Goal: Find specific page/section

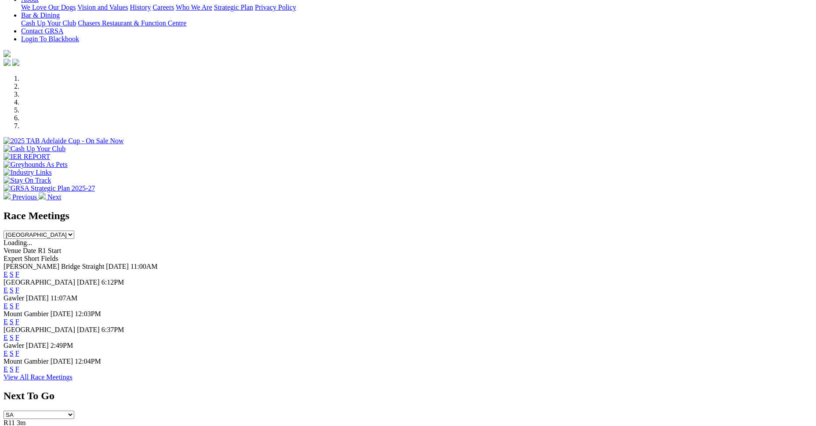
scroll to position [220, 0]
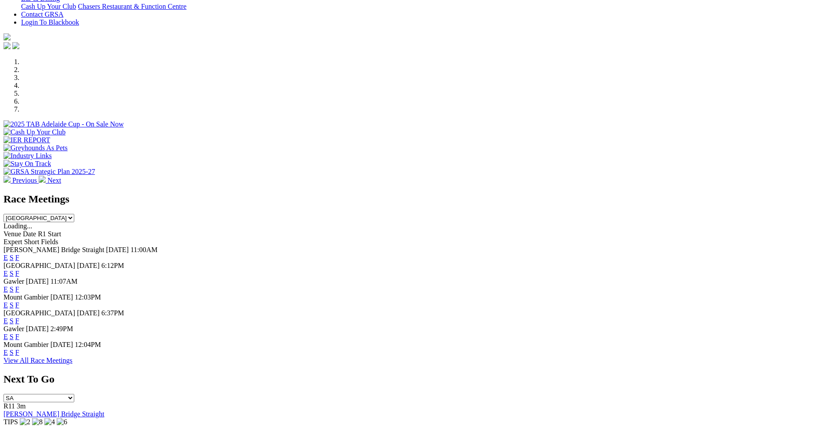
click at [19, 356] on link "F" at bounding box center [17, 352] width 4 height 7
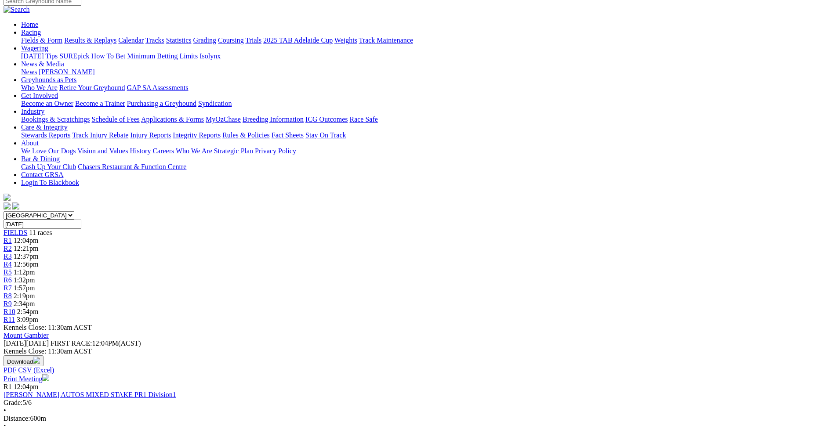
scroll to position [88, 0]
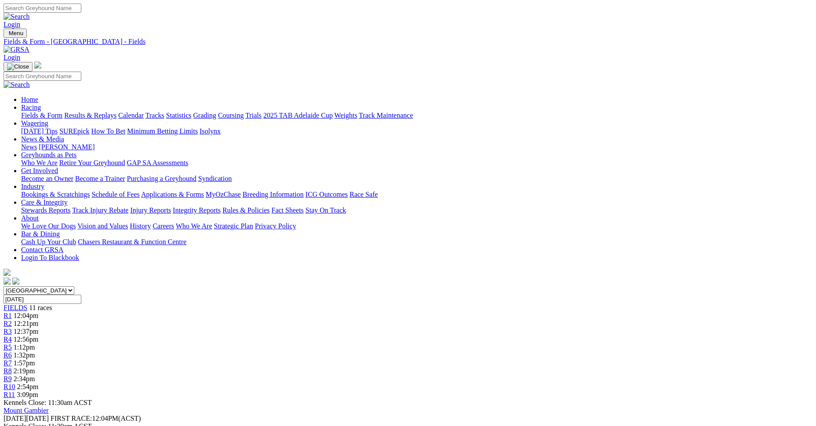
click at [204, 191] on link "Applications & Forms" at bounding box center [172, 194] width 63 height 7
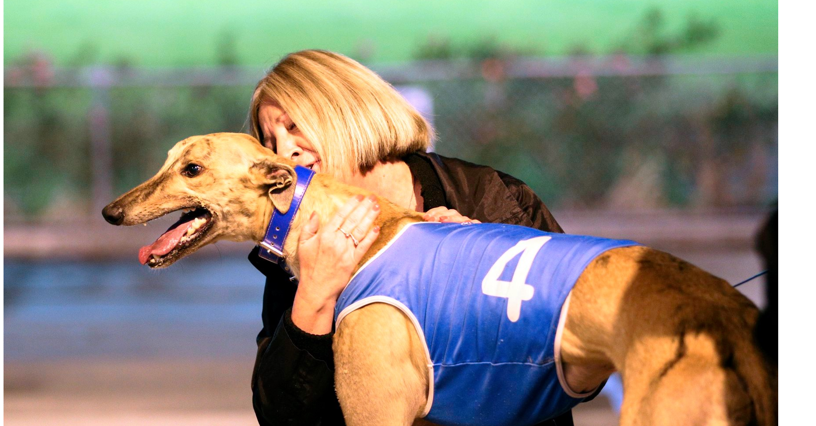
scroll to position [308, 0]
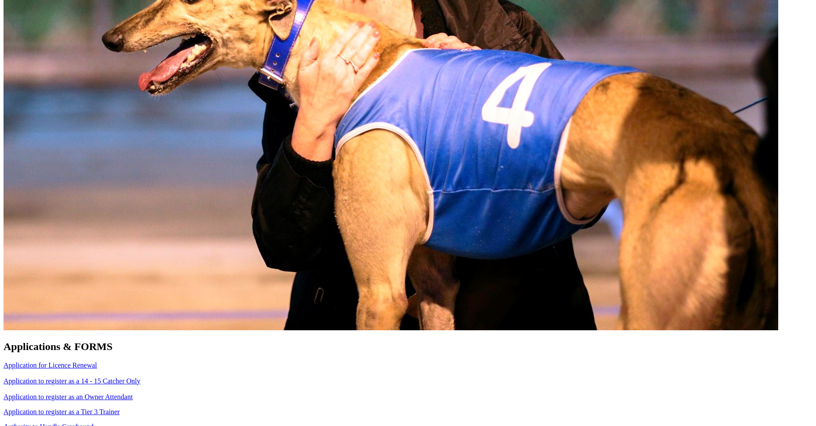
scroll to position [527, 0]
